Goal: Find specific page/section: Find specific page/section

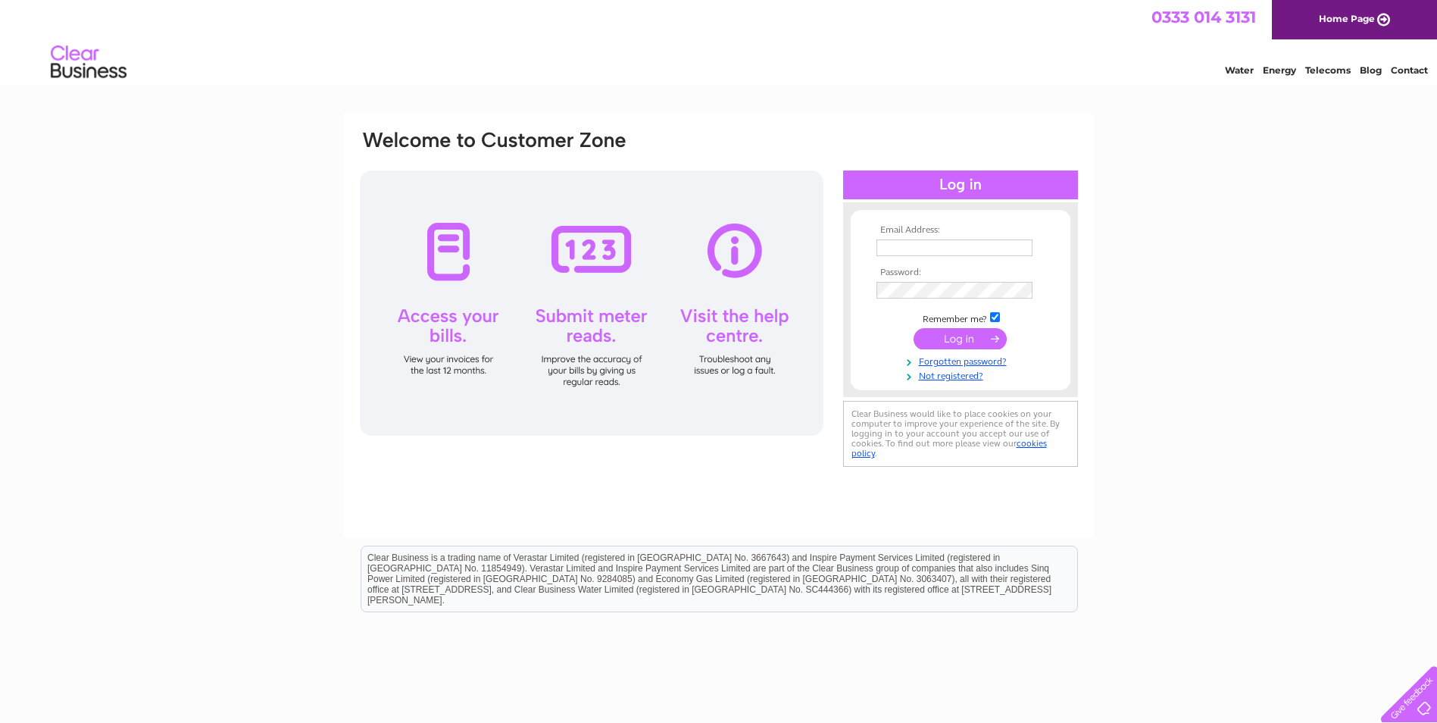
type input "[EMAIL_ADDRESS][DOMAIN_NAME]"
click at [964, 339] on input "submit" at bounding box center [960, 338] width 93 height 21
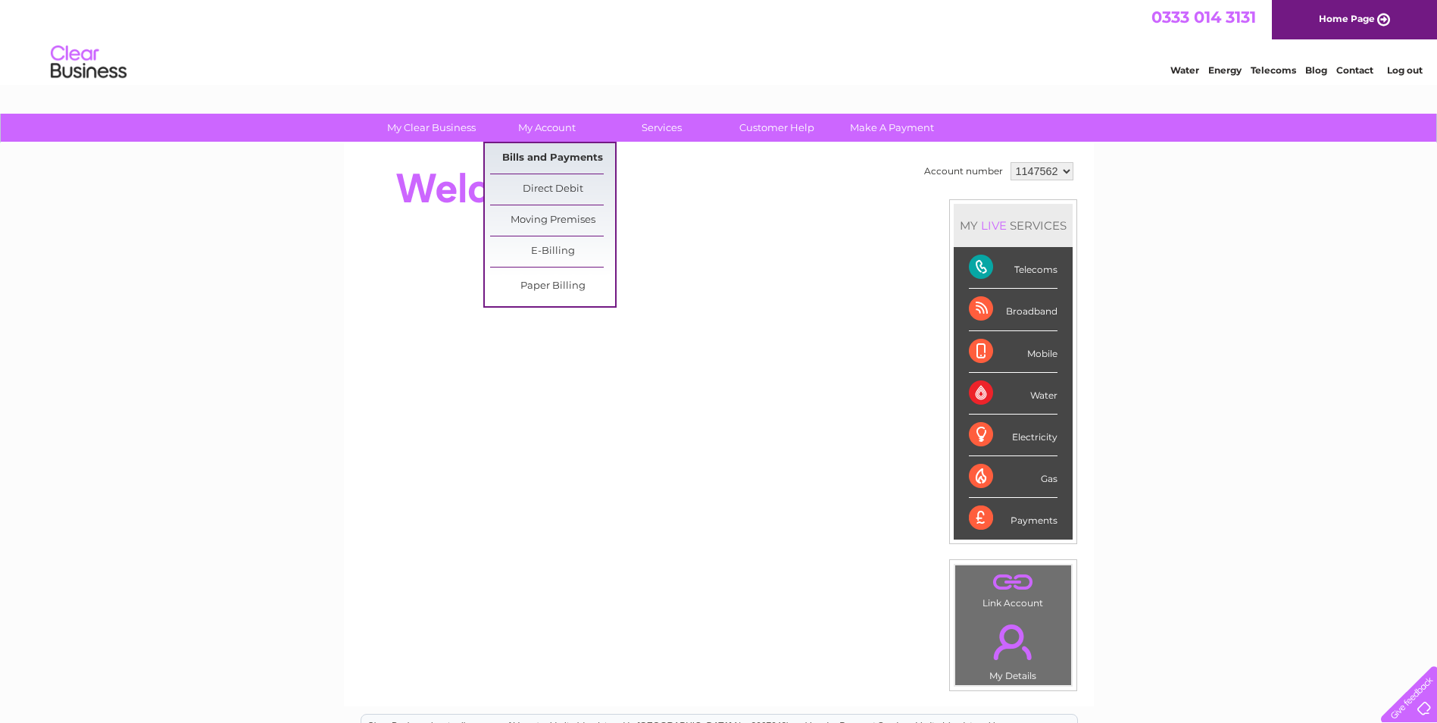
click at [560, 156] on link "Bills and Payments" at bounding box center [552, 158] width 125 height 30
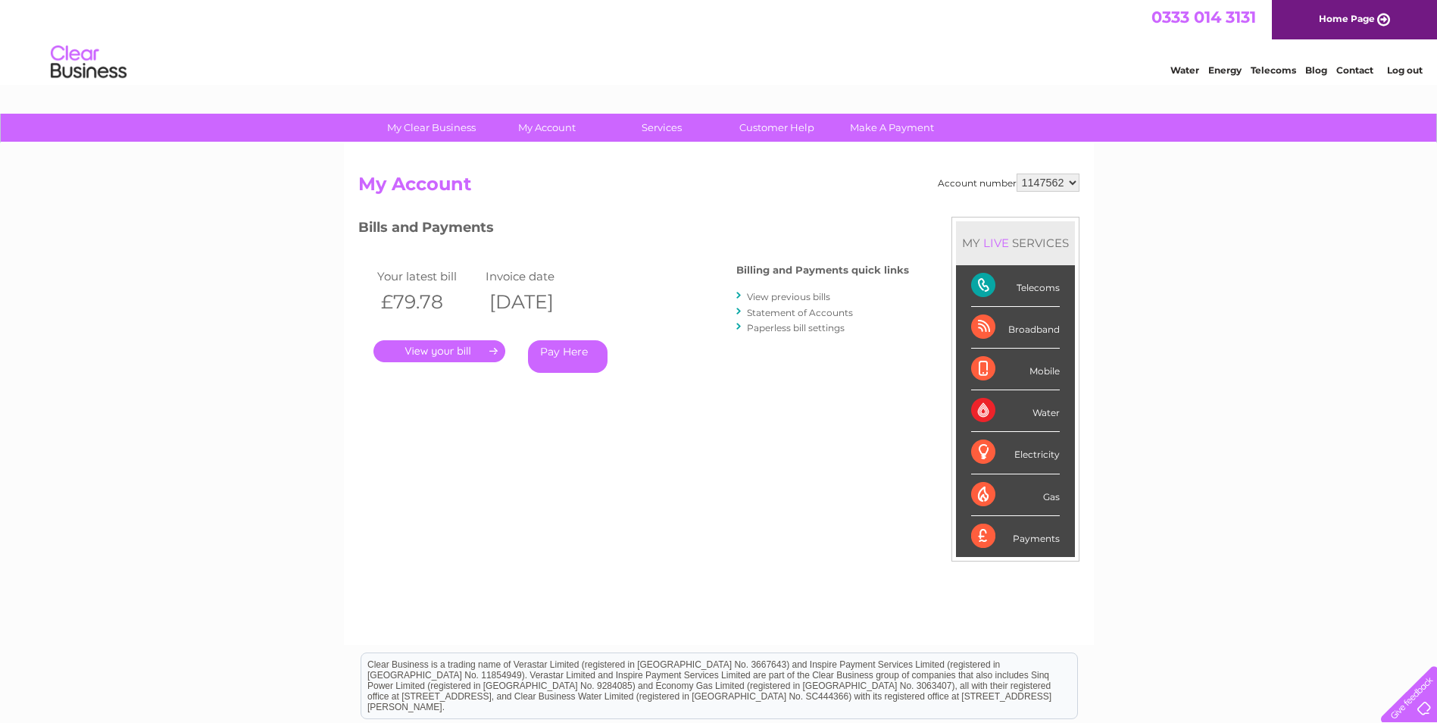
click at [452, 352] on link "." at bounding box center [440, 351] width 132 height 22
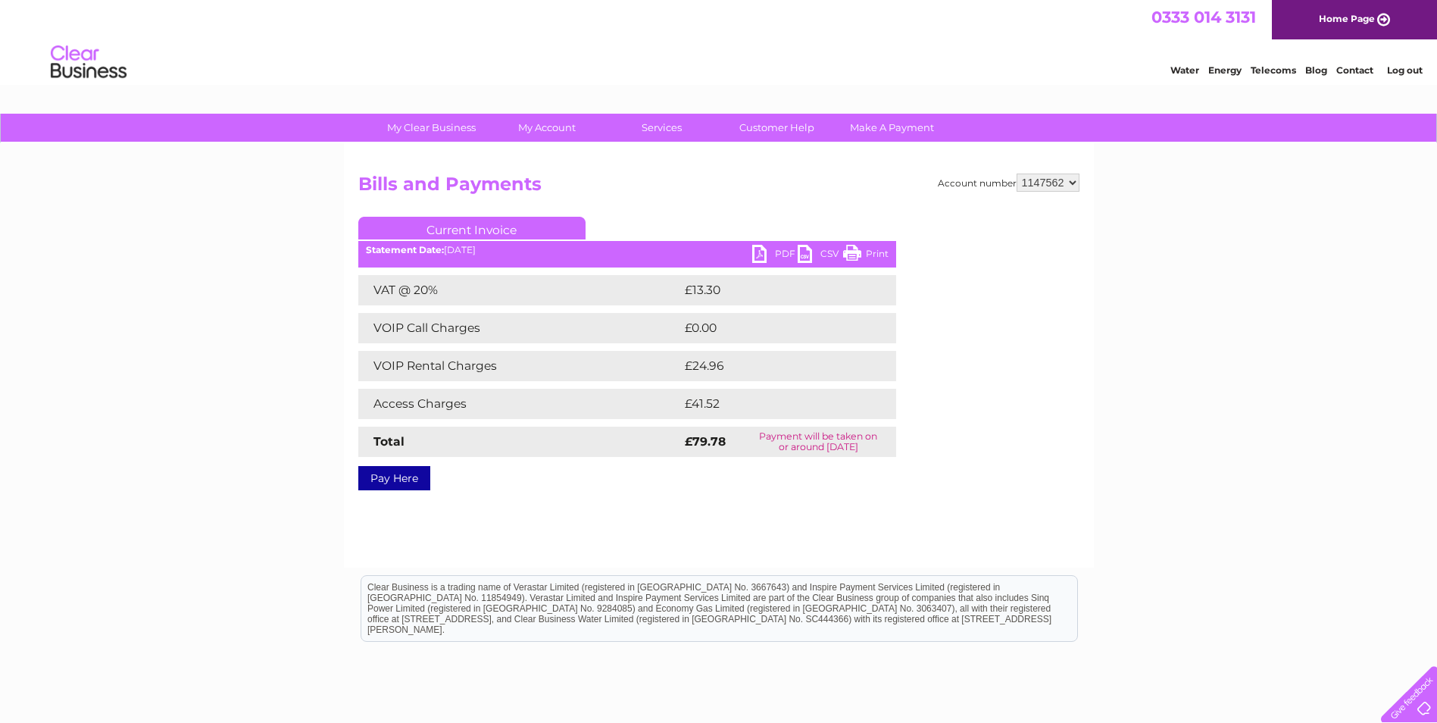
click at [774, 252] on link "PDF" at bounding box center [774, 256] width 45 height 22
